Goal: Task Accomplishment & Management: Complete application form

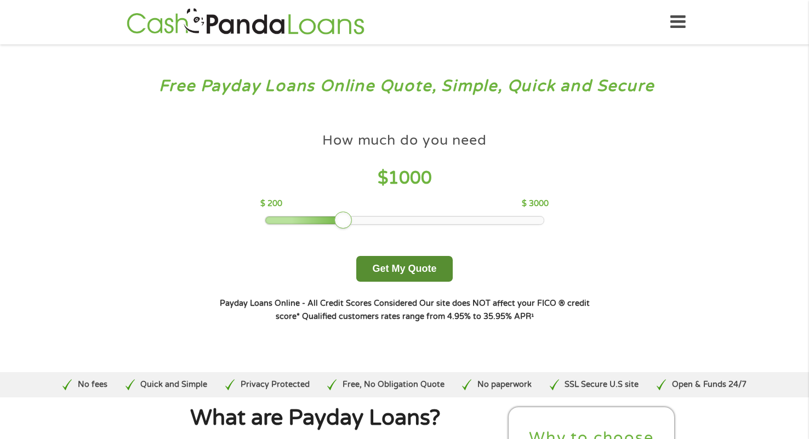
click at [421, 270] on button "Get My Quote" at bounding box center [404, 269] width 96 height 26
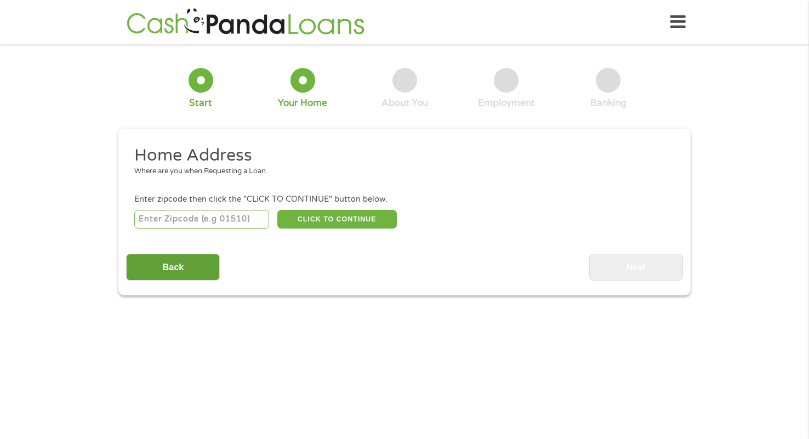
click at [185, 274] on input "Back" at bounding box center [173, 267] width 94 height 27
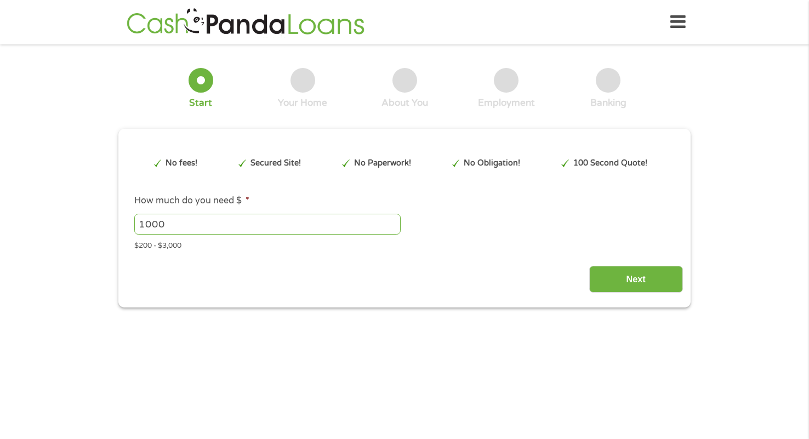
scroll to position [4, 4]
click at [184, 222] on input "1000" at bounding box center [267, 224] width 267 height 21
type input "1"
type input "200"
click at [625, 280] on input "Next" at bounding box center [637, 279] width 94 height 27
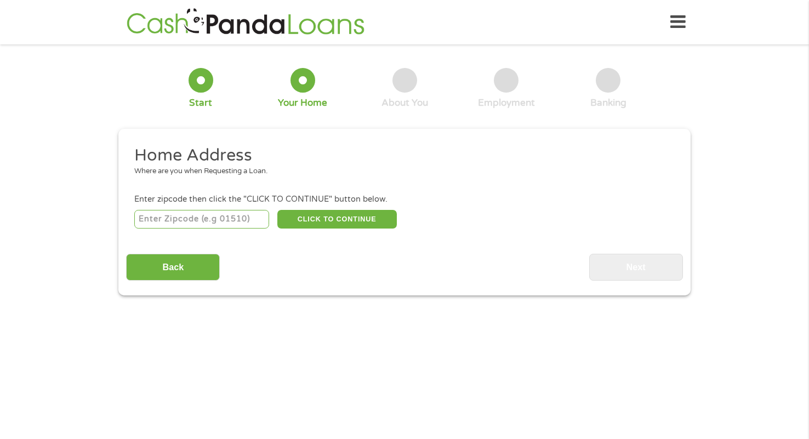
click at [201, 222] on input "number" at bounding box center [201, 219] width 135 height 19
type input "31407"
click at [313, 213] on button "CLICK TO CONTINUE" at bounding box center [337, 219] width 120 height 19
type input "31407"
type input "Savannah"
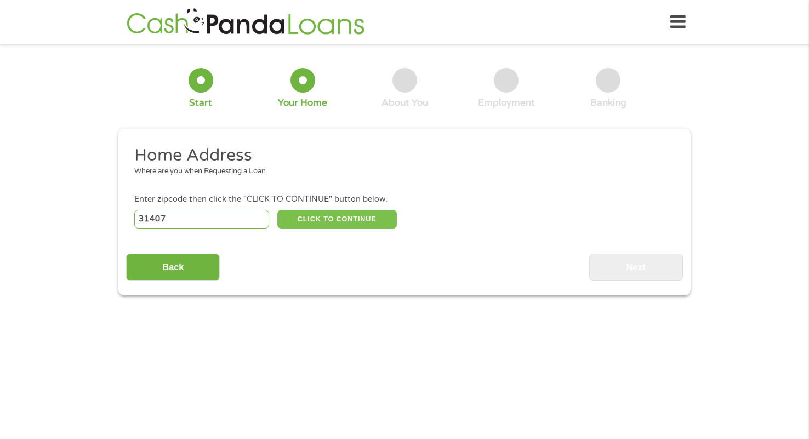
select select "[US_STATE]"
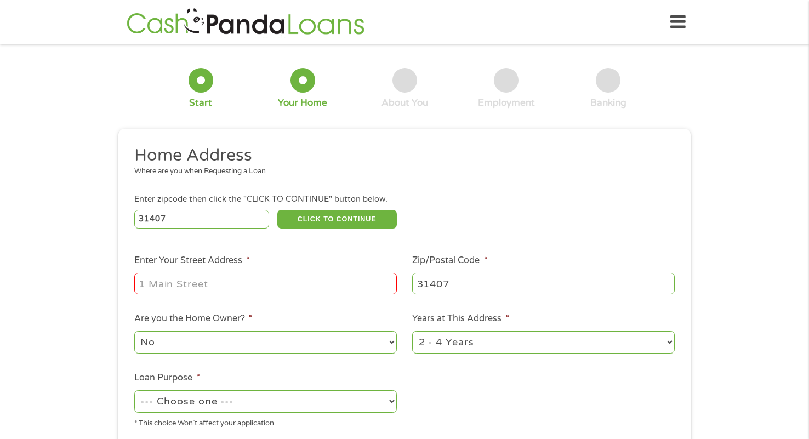
click at [225, 280] on input "Enter Your Street Address *" at bounding box center [265, 283] width 263 height 21
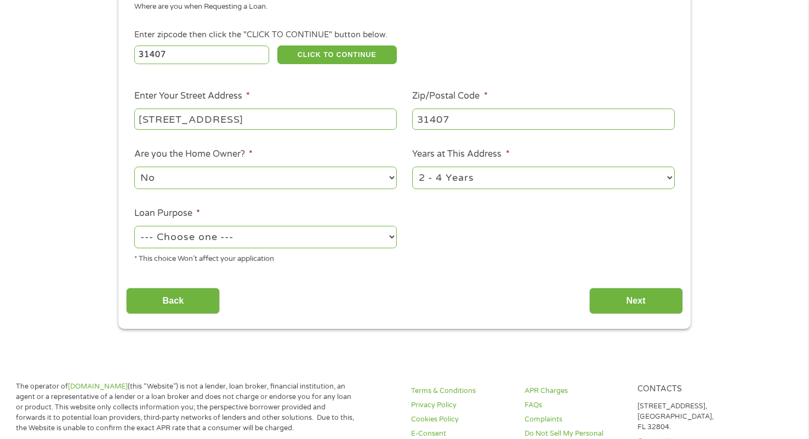
type input "[STREET_ADDRESS]"
click at [366, 185] on select "No Yes" at bounding box center [265, 178] width 263 height 22
select select "yes"
click at [134, 167] on select "No Yes" at bounding box center [265, 178] width 263 height 22
click at [311, 234] on select "--- Choose one --- Pay Bills Debt Consolidation Home Improvement Major Purchase…" at bounding box center [265, 237] width 263 height 22
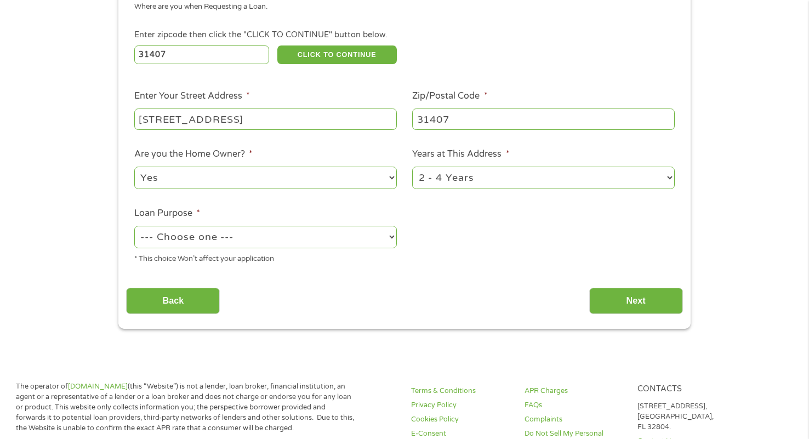
select select "paybills"
click at [134, 226] on select "--- Choose one --- Pay Bills Debt Consolidation Home Improvement Major Purchase…" at bounding box center [265, 237] width 263 height 22
click at [620, 305] on input "Next" at bounding box center [637, 301] width 94 height 27
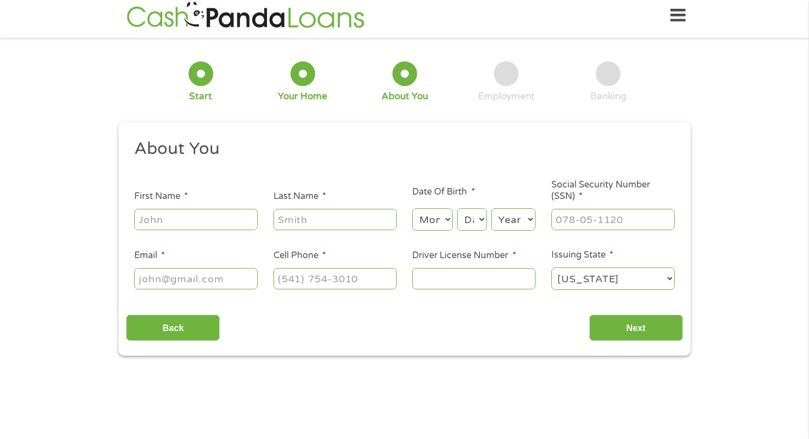
scroll to position [0, 0]
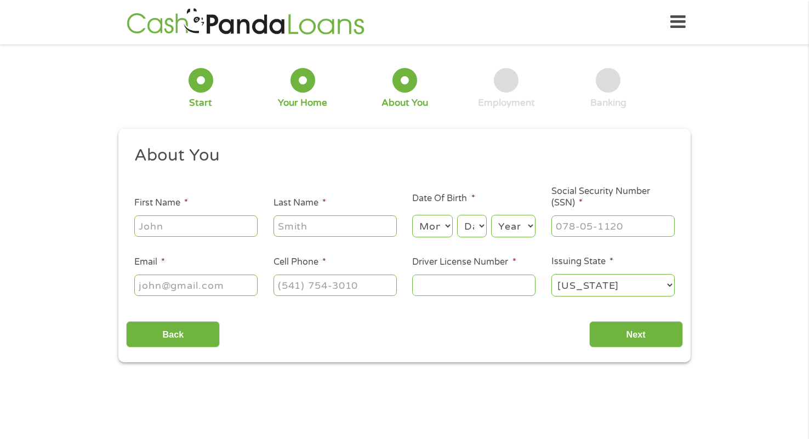
click at [217, 219] on input "First Name *" at bounding box center [195, 226] width 123 height 21
type input "[PERSON_NAME]"
click at [306, 232] on input "Last Name *" at bounding box center [335, 226] width 123 height 21
type input "[PERSON_NAME]"
click at [429, 230] on select "Month 1 2 3 4 5 6 7 8 9 10 11 12" at bounding box center [432, 226] width 40 height 22
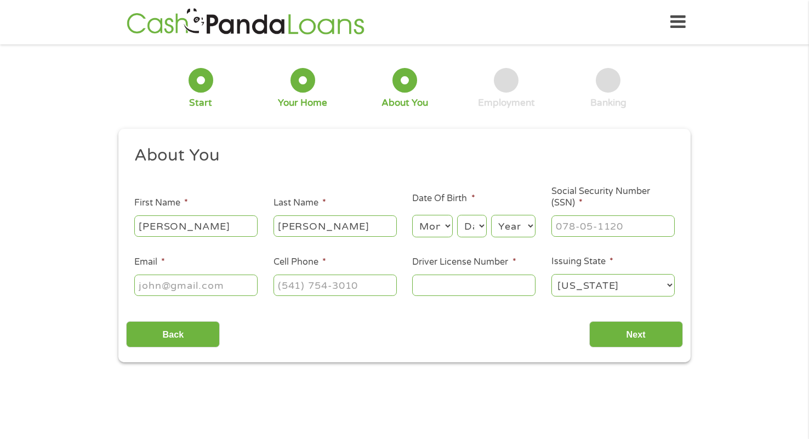
select select "2"
click at [412, 215] on select "Month 1 2 3 4 5 6 7 8 9 10 11 12" at bounding box center [432, 226] width 40 height 22
click at [475, 228] on select "Day 1 2 3 4 5 6 7 8 9 10 11 12 13 14 15 16 17 18 19 20 21 22 23 24 25 26 27 28 …" at bounding box center [472, 226] width 30 height 22
select select "1"
click at [457, 215] on select "Day 1 2 3 4 5 6 7 8 9 10 11 12 13 14 15 16 17 18 19 20 21 22 23 24 25 26 27 28 …" at bounding box center [472, 226] width 30 height 22
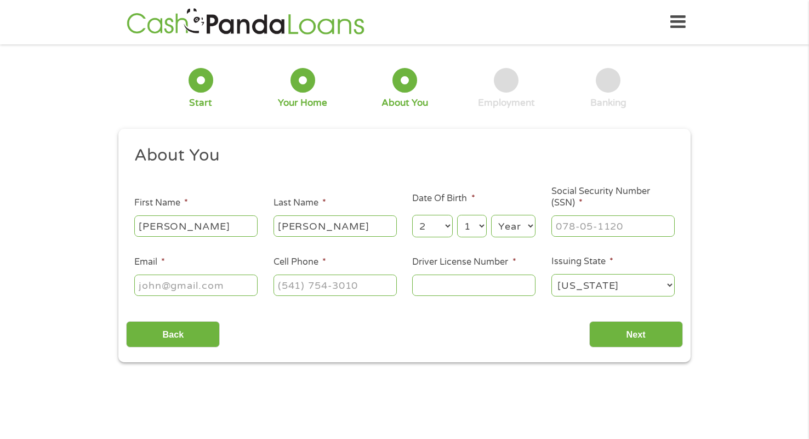
click at [525, 229] on select "Year [DATE] 2006 2005 2004 2003 2002 2001 2000 1999 1998 1997 1996 1995 1994 19…" at bounding box center [513, 226] width 44 height 22
select select "1982"
click at [491, 215] on select "Year [DATE] 2006 2005 2004 2003 2002 2001 2000 1999 1998 1997 1996 1995 1994 19…" at bounding box center [513, 226] width 44 height 22
click at [596, 230] on input "___-__-____" at bounding box center [613, 226] width 123 height 21
type input "090-68-2338"
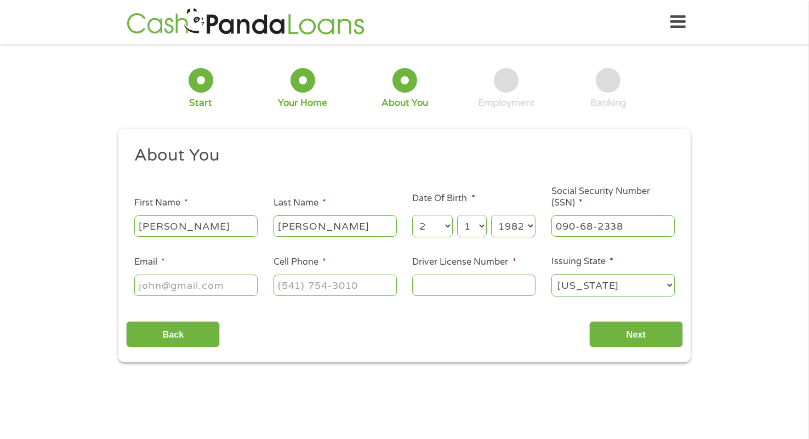
click at [484, 285] on input "Driver License Number *" at bounding box center [473, 285] width 123 height 21
type input "054511002"
click at [301, 288] on input "(___) ___-____" at bounding box center [335, 285] width 123 height 21
type input "[PHONE_NUMBER]"
click at [193, 288] on input "Email *" at bounding box center [195, 285] width 123 height 21
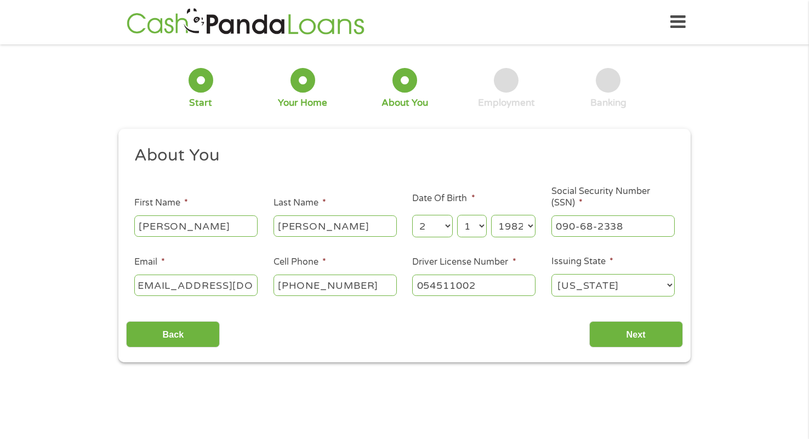
scroll to position [0, 15]
type input "[EMAIL_ADDRESS][DOMAIN_NAME]"
click at [661, 333] on input "Next" at bounding box center [637, 334] width 94 height 27
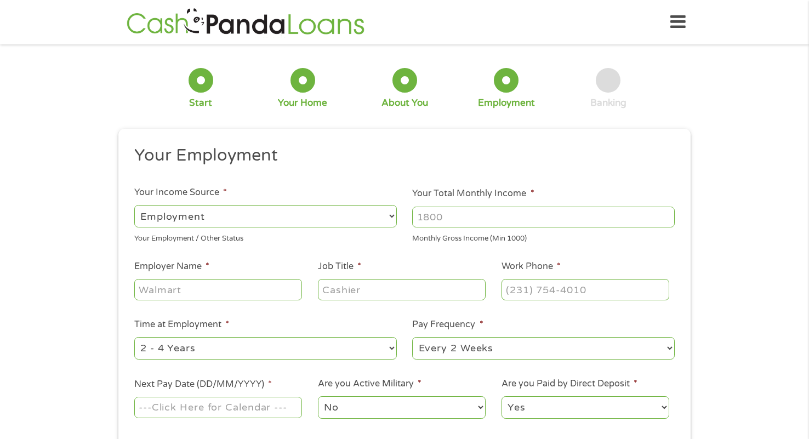
click at [494, 216] on input "Your Total Monthly Income *" at bounding box center [543, 217] width 263 height 21
type input "3800"
click at [219, 292] on input "Employer Name *" at bounding box center [218, 289] width 168 height 21
type input "GA Public Defender"
click at [358, 287] on input "Job Title *" at bounding box center [402, 289] width 168 height 21
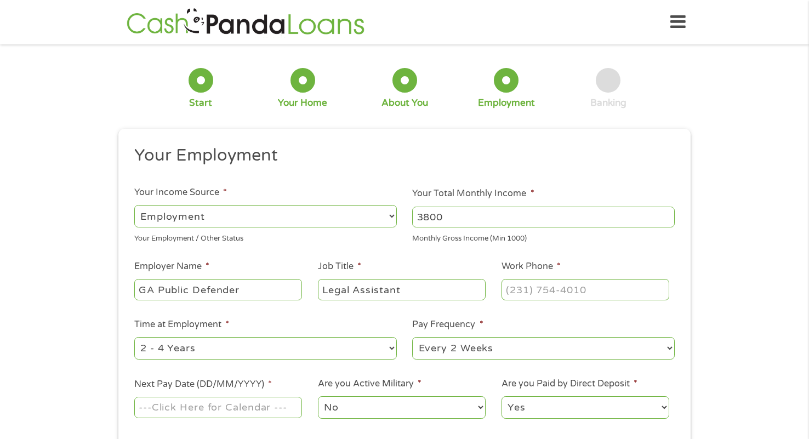
type input "Legal Assistant"
click at [514, 289] on input "(___) ___-____" at bounding box center [586, 289] width 168 height 21
type input "[PHONE_NUMBER]"
click at [488, 356] on select "--- Choose one --- Every 2 Weeks Every Week Monthly Semi-Monthly" at bounding box center [543, 348] width 263 height 22
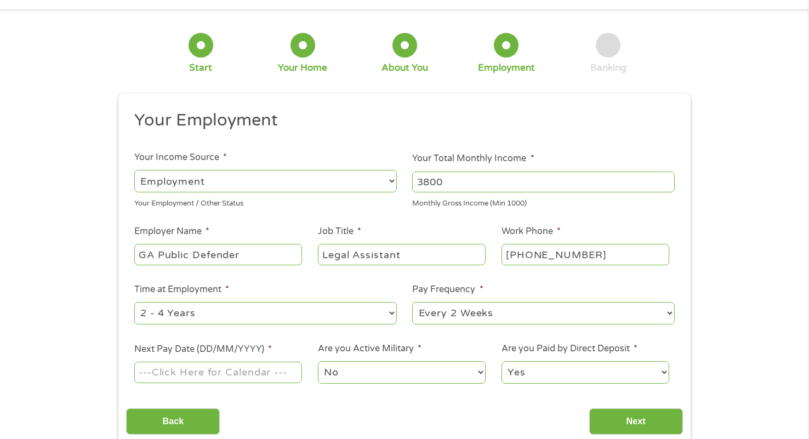
scroll to position [55, 0]
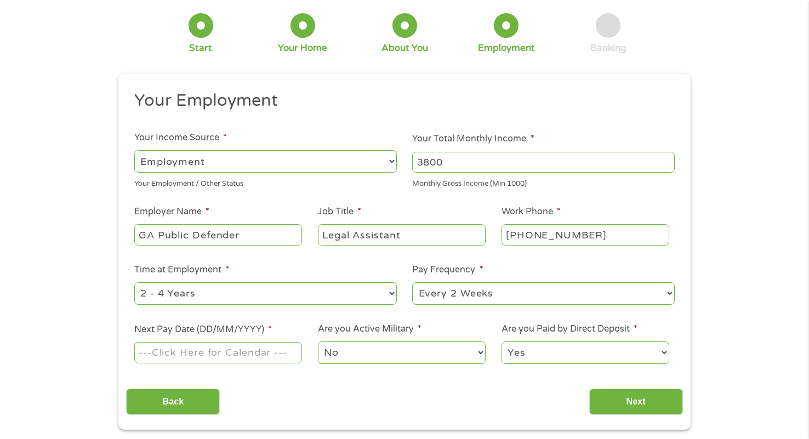
click at [480, 291] on select "--- Choose one --- Every 2 Weeks Every Week Monthly Semi-Monthly" at bounding box center [543, 293] width 263 height 22
select select "semimonthly"
click at [412, 282] on select "--- Choose one --- Every 2 Weeks Every Week Monthly Semi-Monthly" at bounding box center [543, 293] width 263 height 22
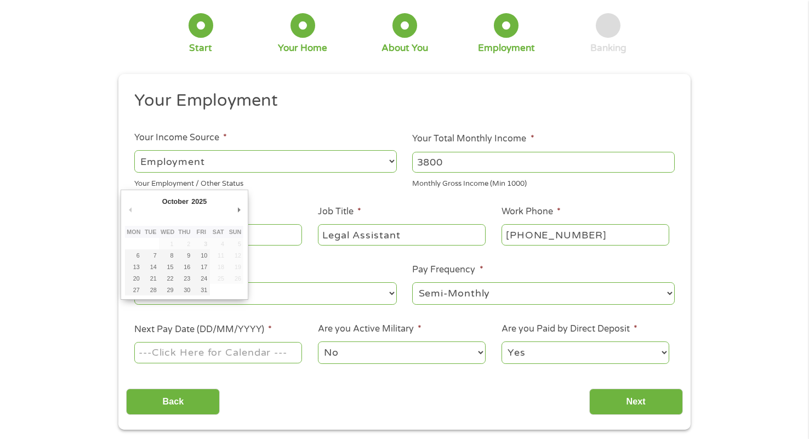
click at [190, 356] on input "Next Pay Date (DD/MM/YYYY) *" at bounding box center [218, 352] width 168 height 21
type input "[DATE]"
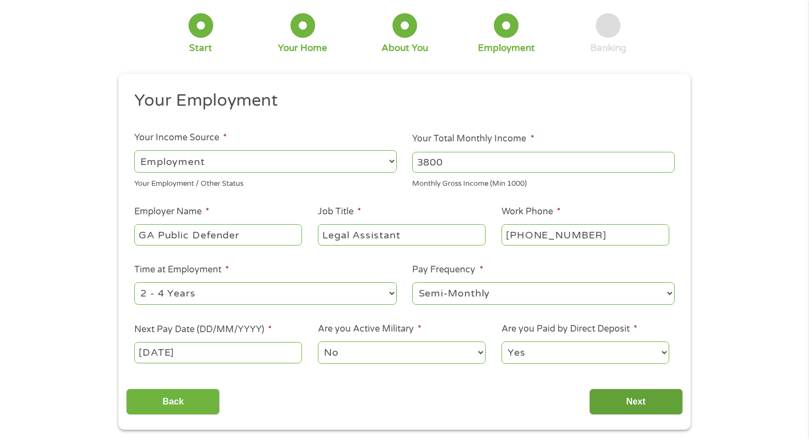
click at [641, 401] on input "Next" at bounding box center [637, 402] width 94 height 27
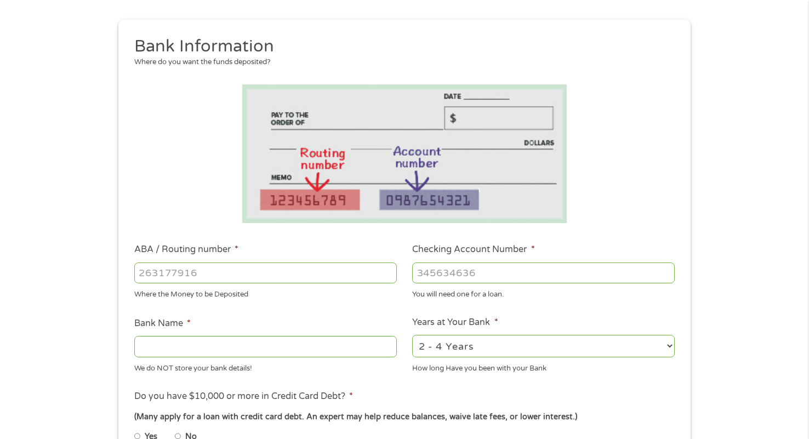
scroll to position [110, 0]
click at [191, 268] on input "ABA / Routing number *" at bounding box center [265, 272] width 263 height 21
type input "061000227"
type input "[PERSON_NAME] FARGO BANK"
type input "061000227"
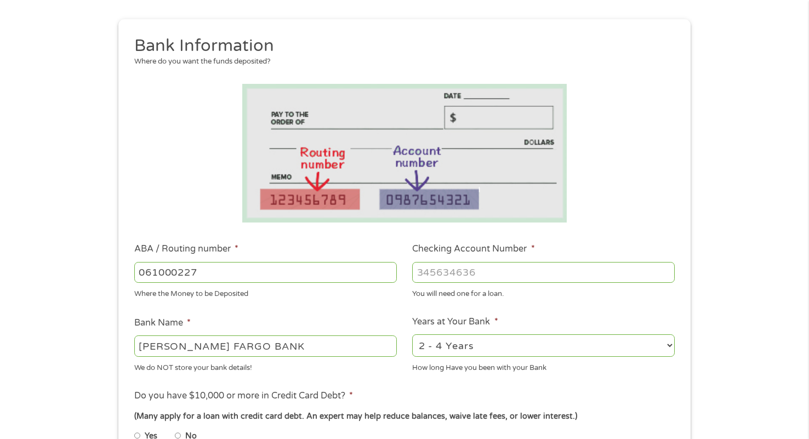
click at [460, 277] on input "Checking Account Number *" at bounding box center [543, 272] width 263 height 21
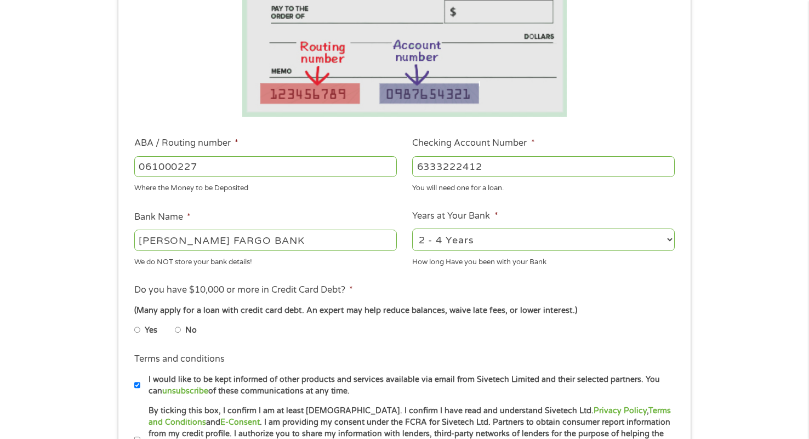
scroll to position [219, 0]
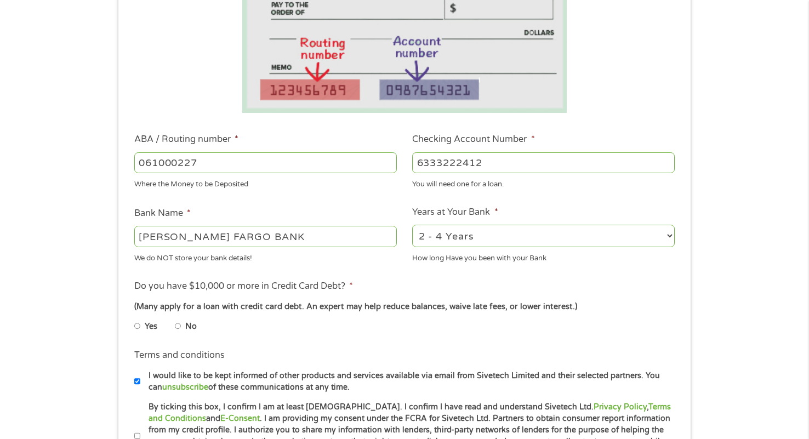
type input "6333222412"
click at [552, 235] on select "2 - 4 Years 6 - 12 Months 1 - 2 Years Over 4 Years" at bounding box center [543, 236] width 263 height 22
select select "60months"
click at [412, 225] on select "2 - 4 Years 6 - 12 Months 1 - 2 Years Over 4 Years" at bounding box center [543, 236] width 263 height 22
click at [178, 326] on input "No" at bounding box center [178, 327] width 7 height 18
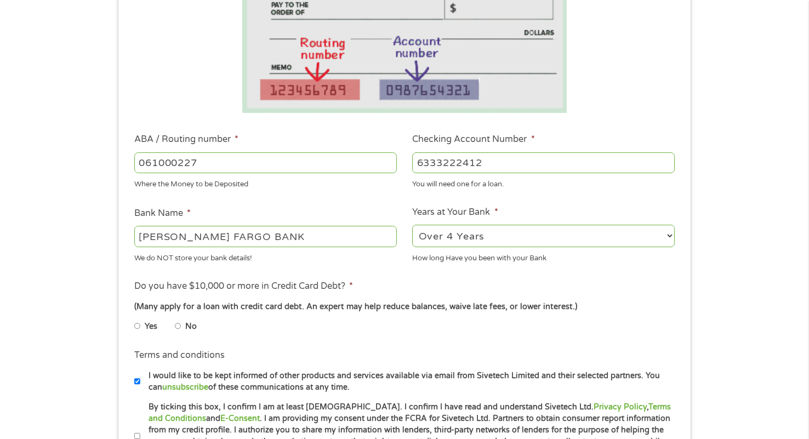
radio input "true"
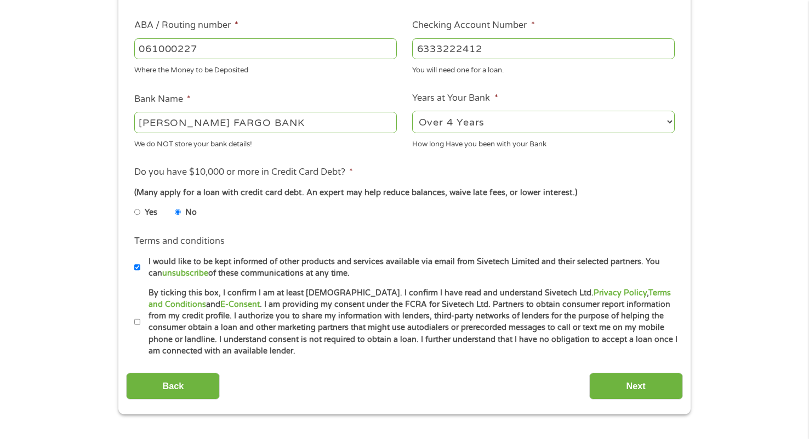
scroll to position [384, 0]
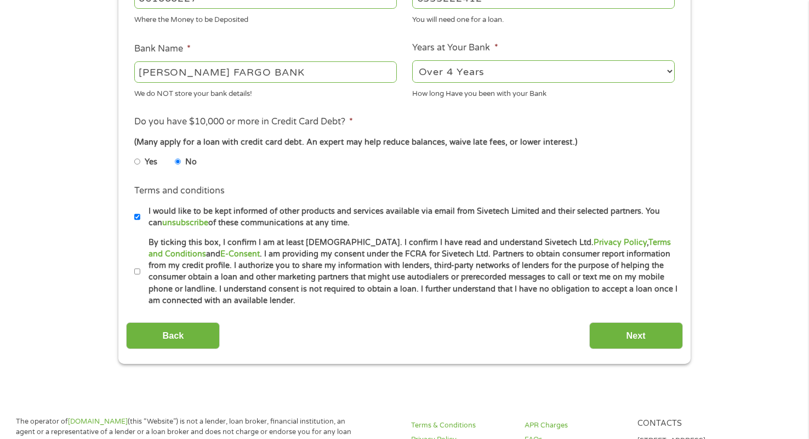
click at [138, 216] on input "I would like to be kept informed of other products and services available via e…" at bounding box center [137, 217] width 7 height 18
checkbox input "false"
click at [136, 269] on input "By ticking this box, I confirm I am at least [DEMOGRAPHIC_DATA]. I confirm I ha…" at bounding box center [137, 272] width 7 height 18
checkbox input "true"
click at [613, 333] on input "Next" at bounding box center [637, 335] width 94 height 27
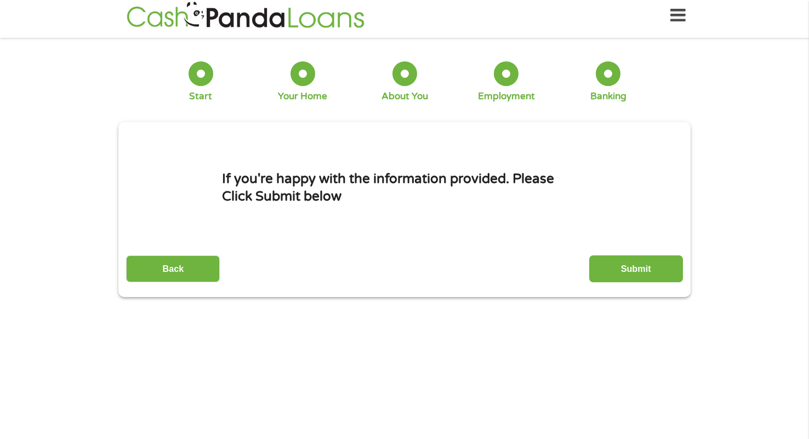
scroll to position [0, 0]
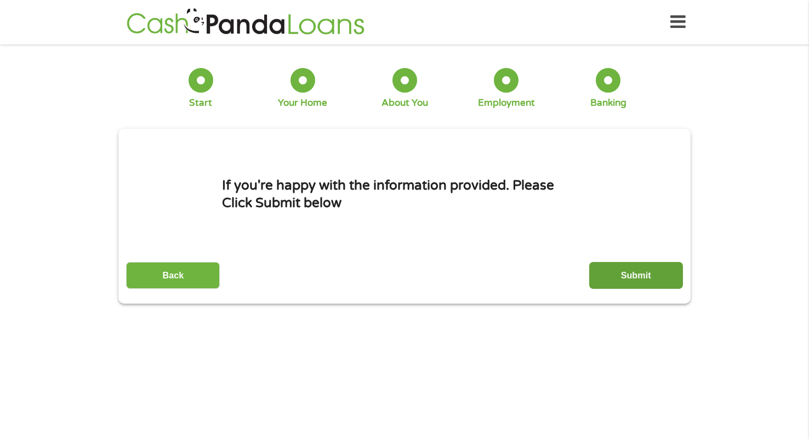
click at [624, 278] on input "Submit" at bounding box center [637, 275] width 94 height 27
